Goal: Information Seeking & Learning: Check status

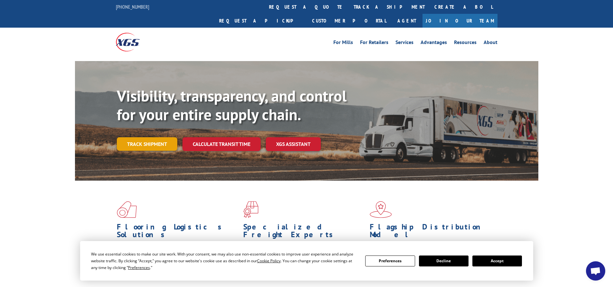
click at [150, 137] on link "Track shipment" at bounding box center [147, 144] width 60 height 14
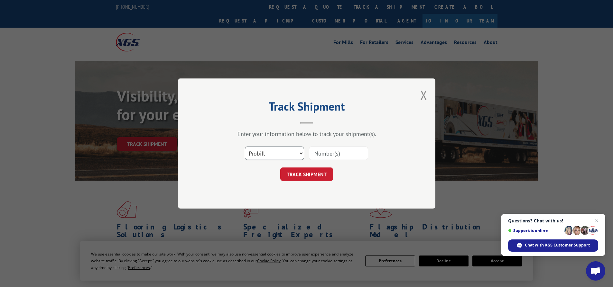
click at [281, 156] on select "Select category... Probill BOL PO" at bounding box center [274, 154] width 59 height 14
select select "bol"
click at [245, 147] on select "Select category... Probill BOL PO" at bounding box center [274, 154] width 59 height 14
click at [325, 153] on input at bounding box center [338, 154] width 59 height 14
click at [330, 151] on input at bounding box center [338, 154] width 59 height 14
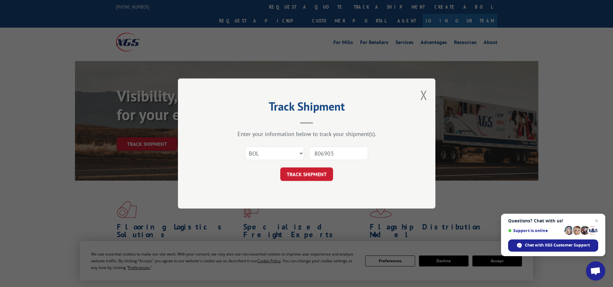
type input "8069036"
click button "TRACK SHIPMENT" at bounding box center [306, 175] width 53 height 14
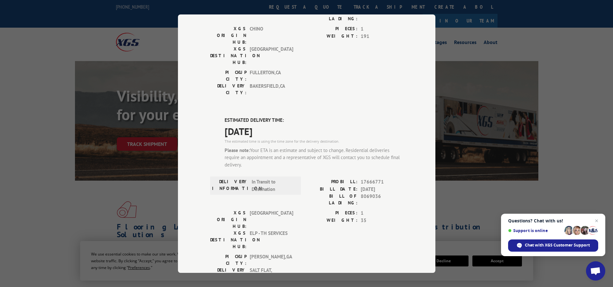
scroll to position [97, 0]
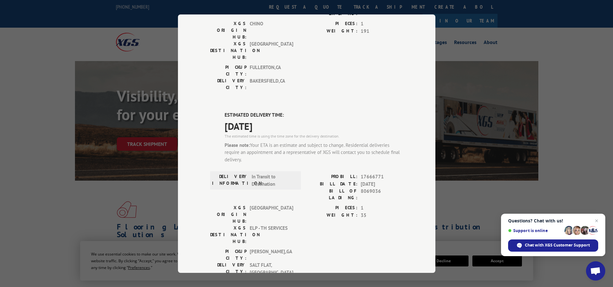
click at [597, 222] on span "Close chat" at bounding box center [597, 221] width 8 height 8
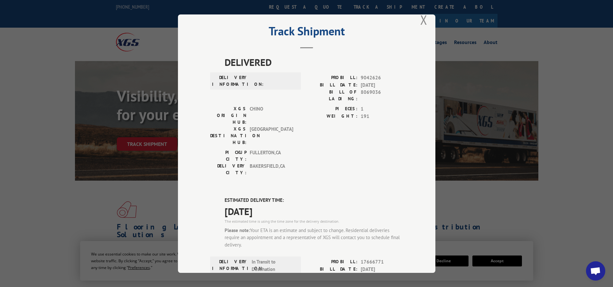
scroll to position [0, 0]
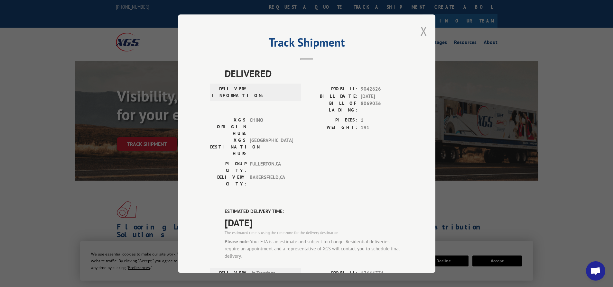
click at [420, 32] on button "Close modal" at bounding box center [423, 31] width 7 height 17
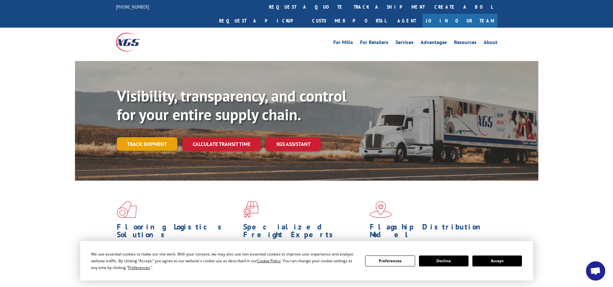
click at [143, 137] on link "Track shipment" at bounding box center [147, 144] width 60 height 14
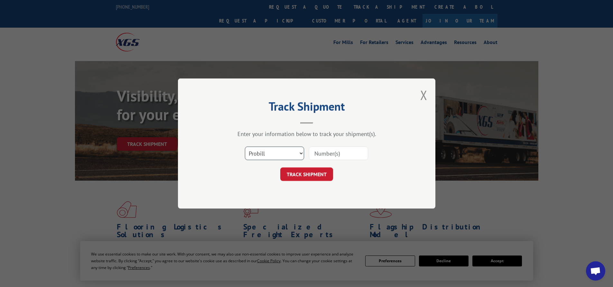
click at [277, 154] on select "Select category... Probill BOL PO" at bounding box center [274, 154] width 59 height 14
select select "bol"
click at [245, 147] on select "Select category... Probill BOL PO" at bounding box center [274, 154] width 59 height 14
click at [330, 164] on div "Select category... Probill BOL PO" at bounding box center [306, 153] width 193 height 21
click at [333, 156] on input at bounding box center [338, 154] width 59 height 14
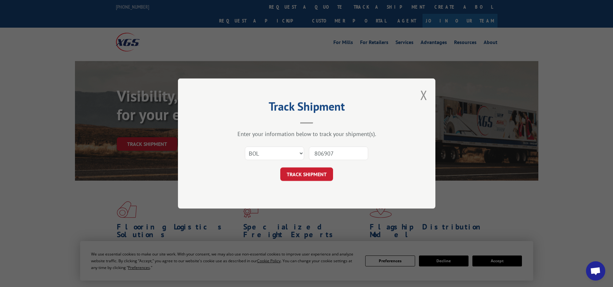
type input "8069073"
click button "TRACK SHIPMENT" at bounding box center [306, 175] width 53 height 14
